Goal: Find specific page/section: Find specific page/section

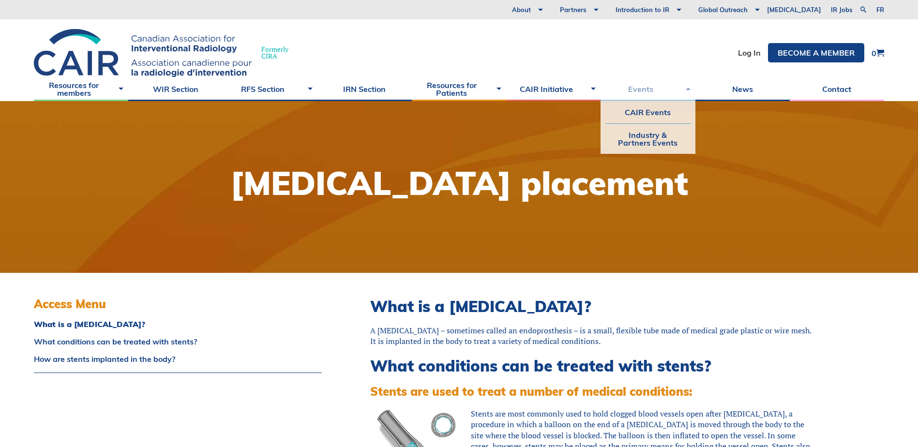
click at [662, 101] on link "Events" at bounding box center [648, 89] width 94 height 24
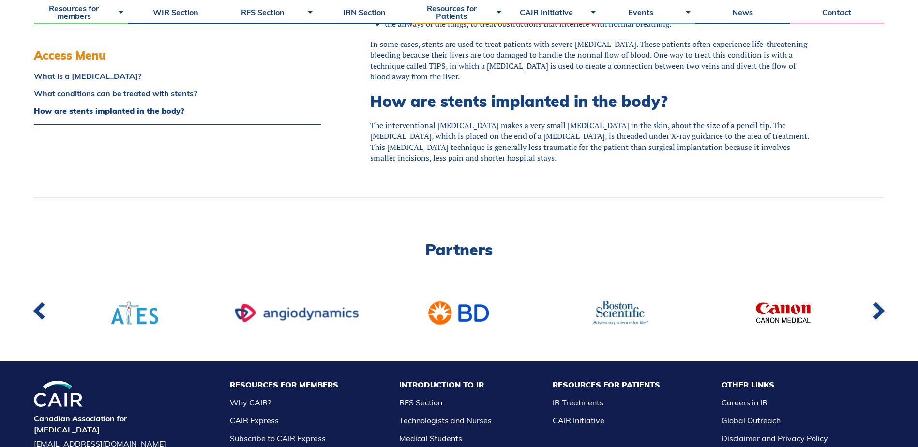
scroll to position [581, 0]
